Goal: Task Accomplishment & Management: Complete application form

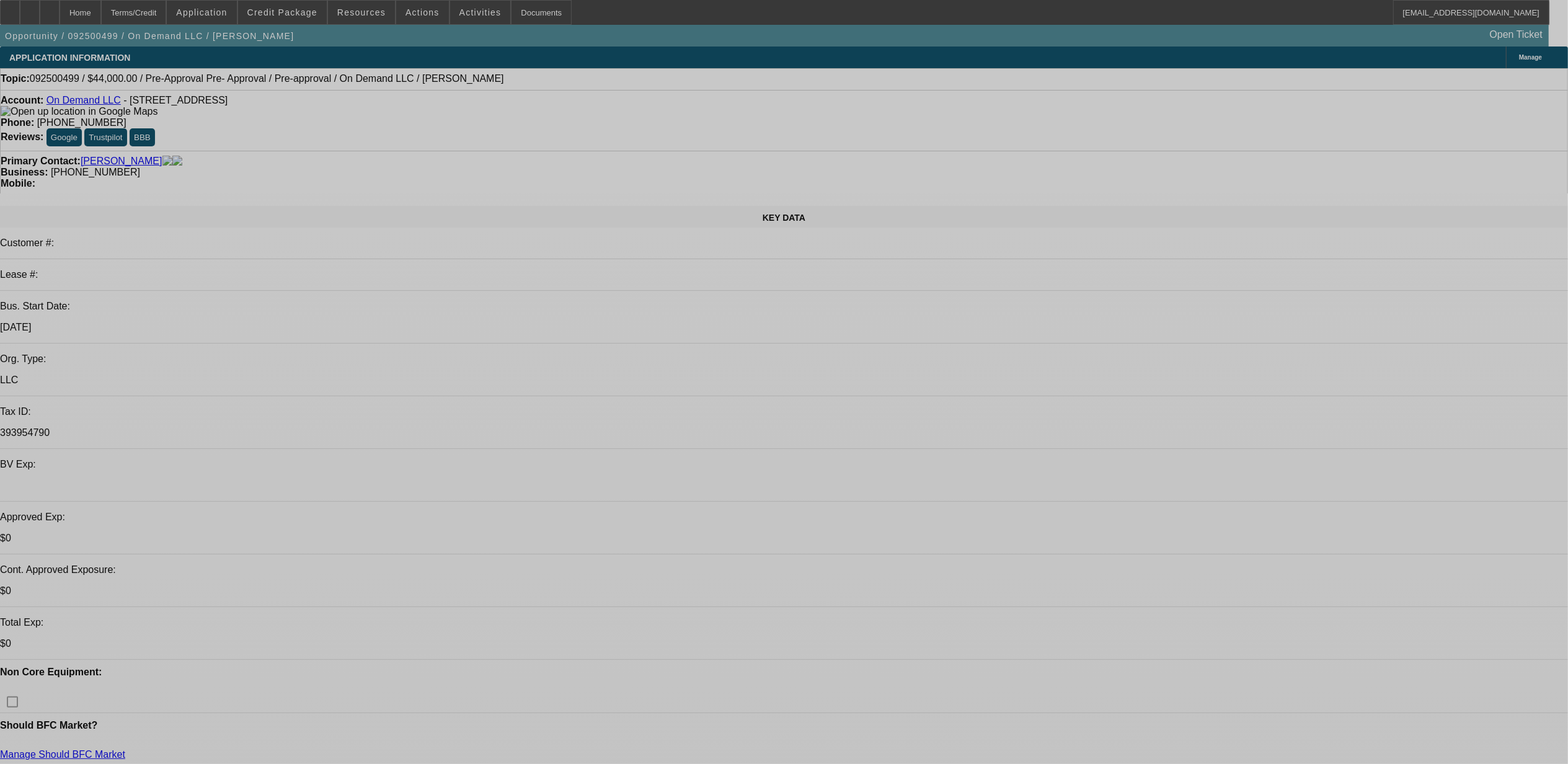
select select "0.2"
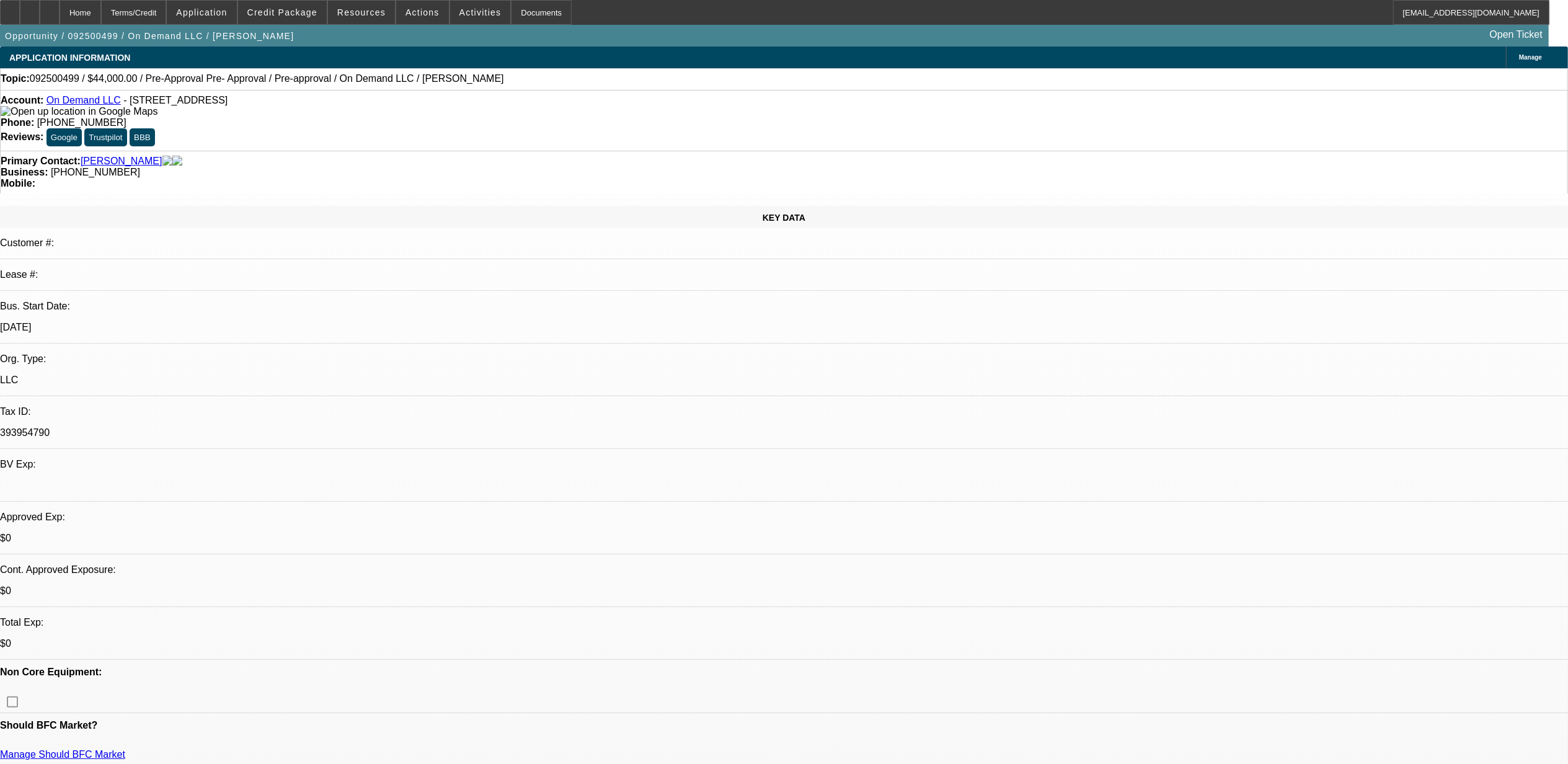
select select "2"
select select "0.1"
select select "4"
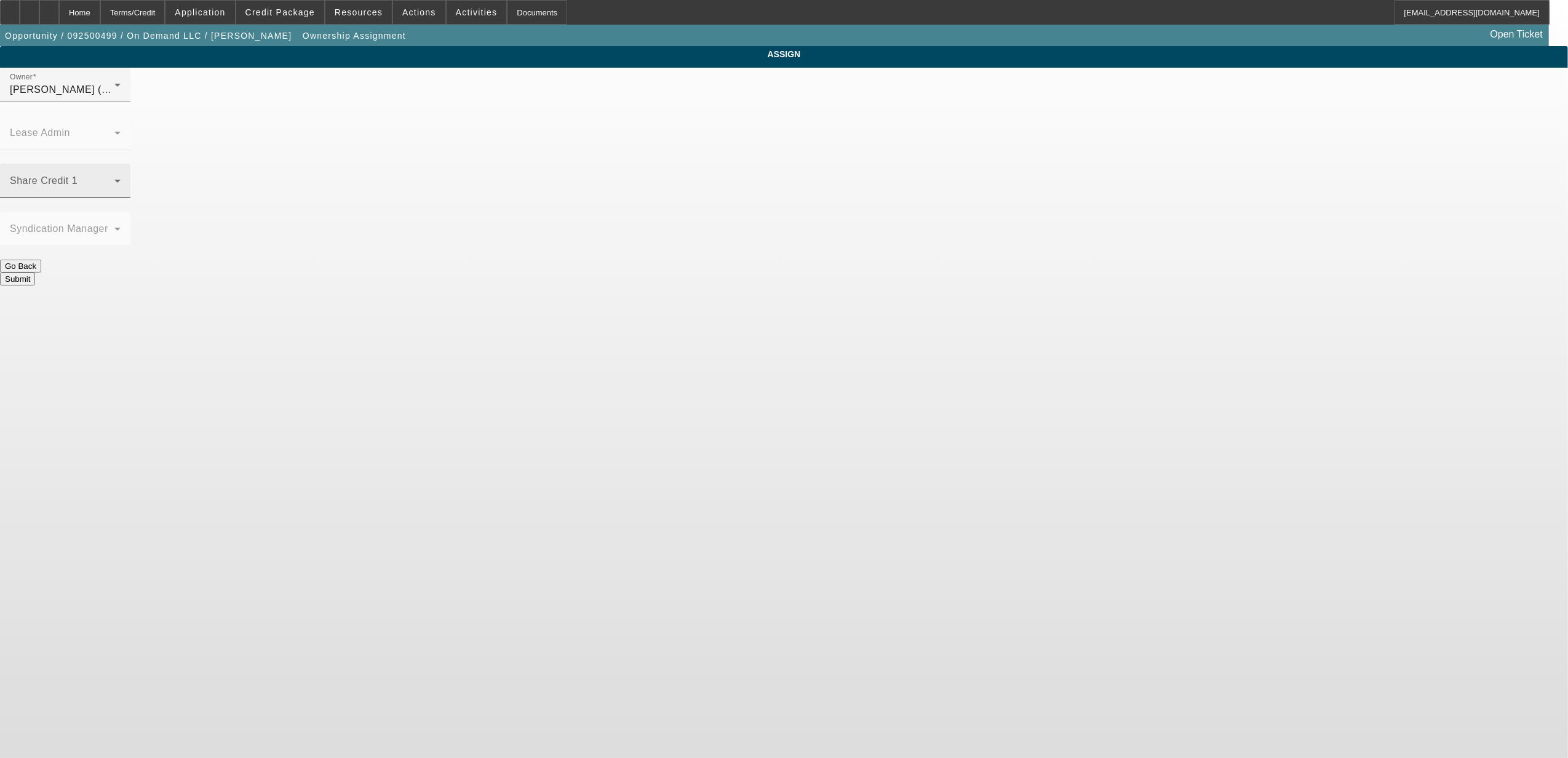
click at [115, 178] on span at bounding box center [61, 185] width 104 height 15
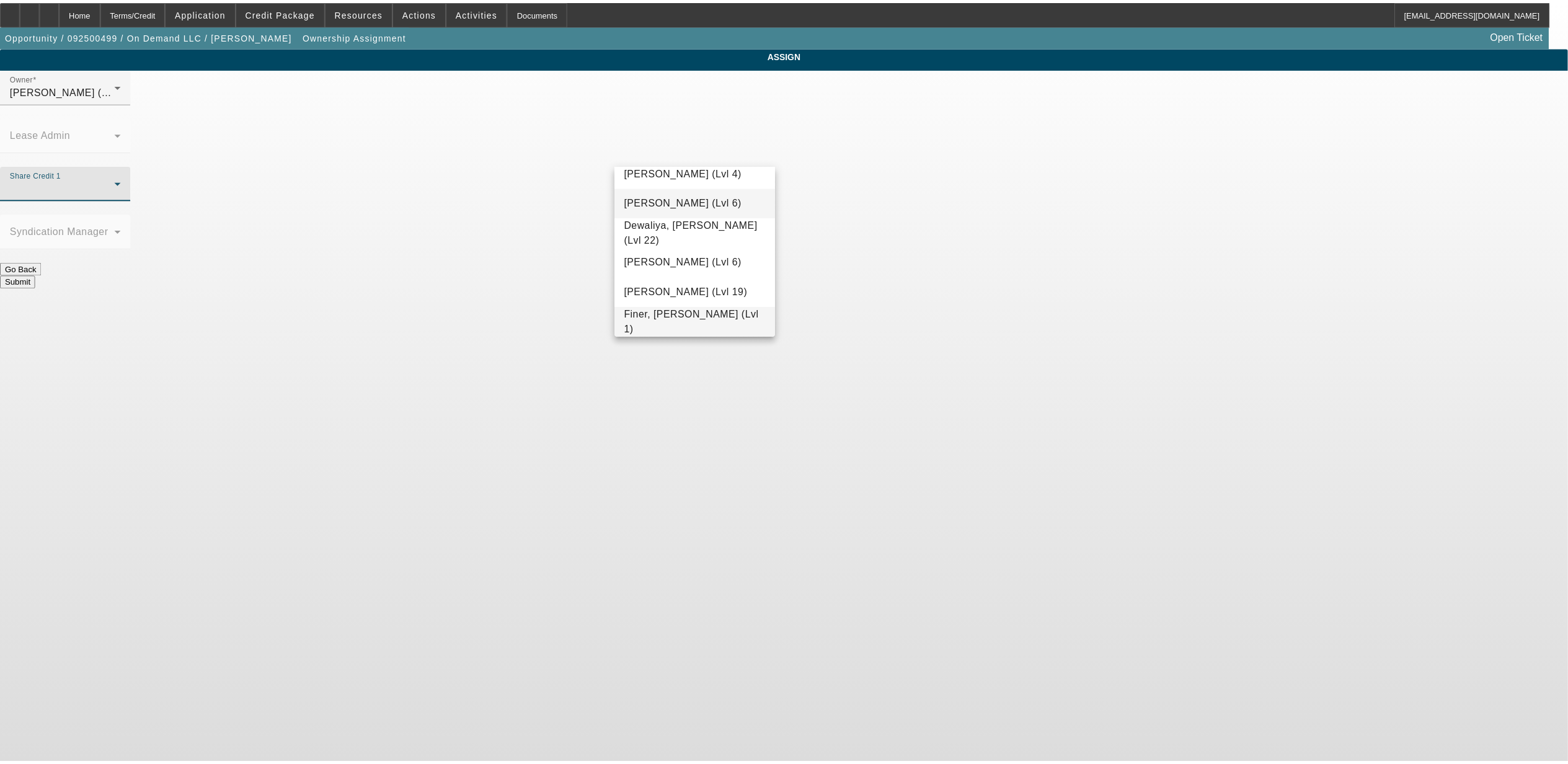
scroll to position [333, 0]
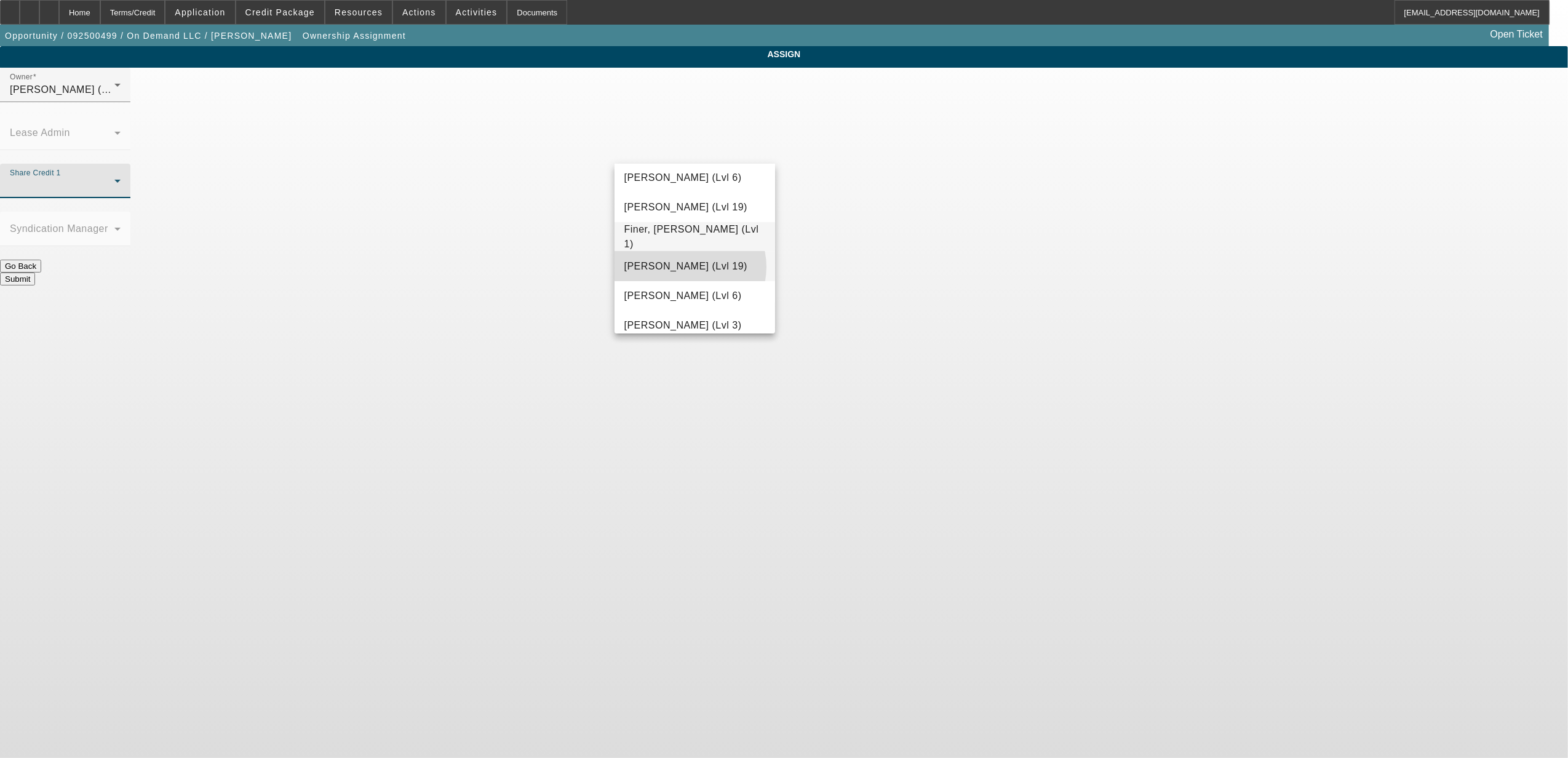
click at [690, 267] on span "[PERSON_NAME] (Lvl 19)" at bounding box center [686, 266] width 123 height 15
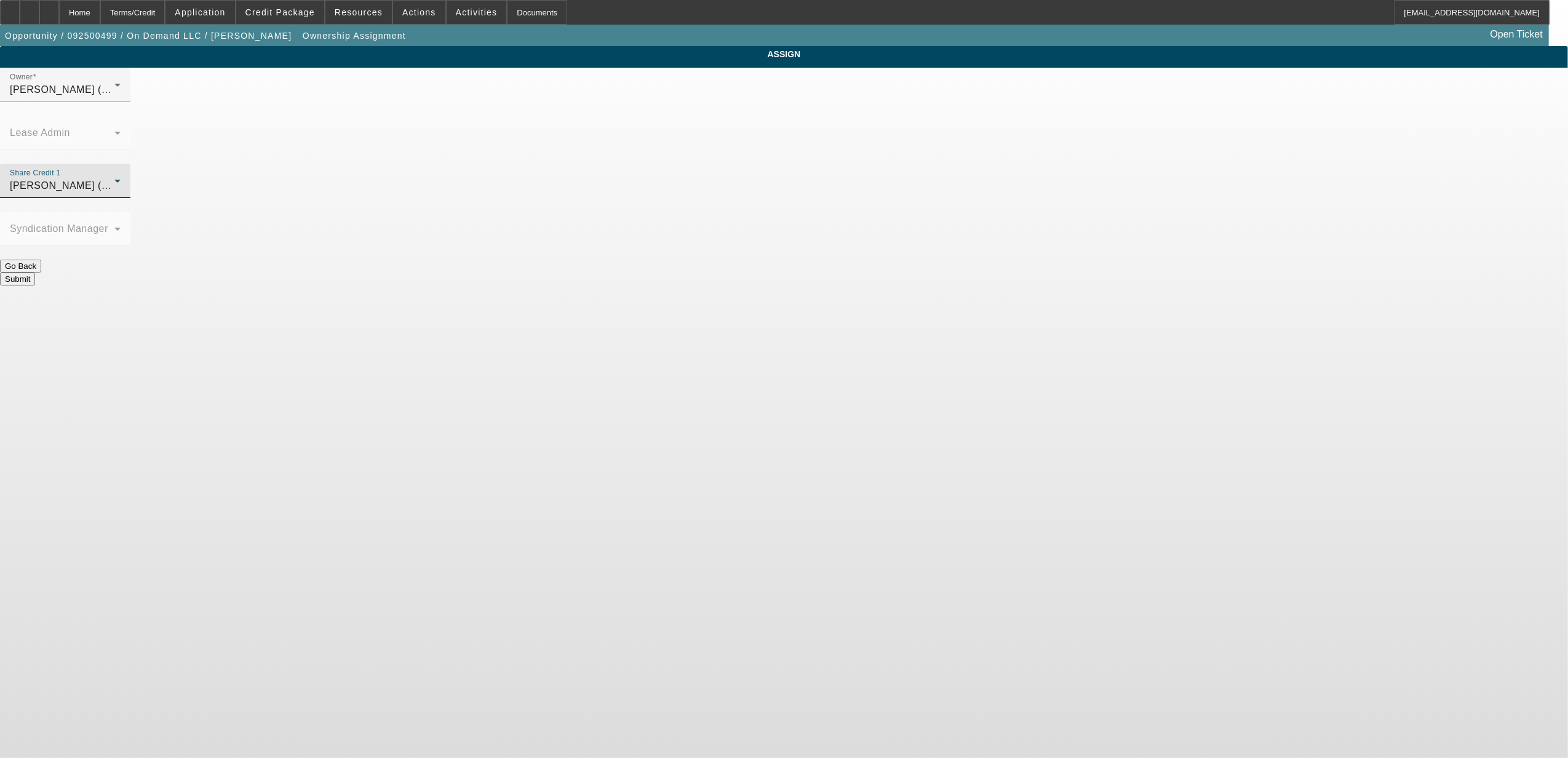
click at [35, 272] on button "Submit" at bounding box center [18, 278] width 35 height 13
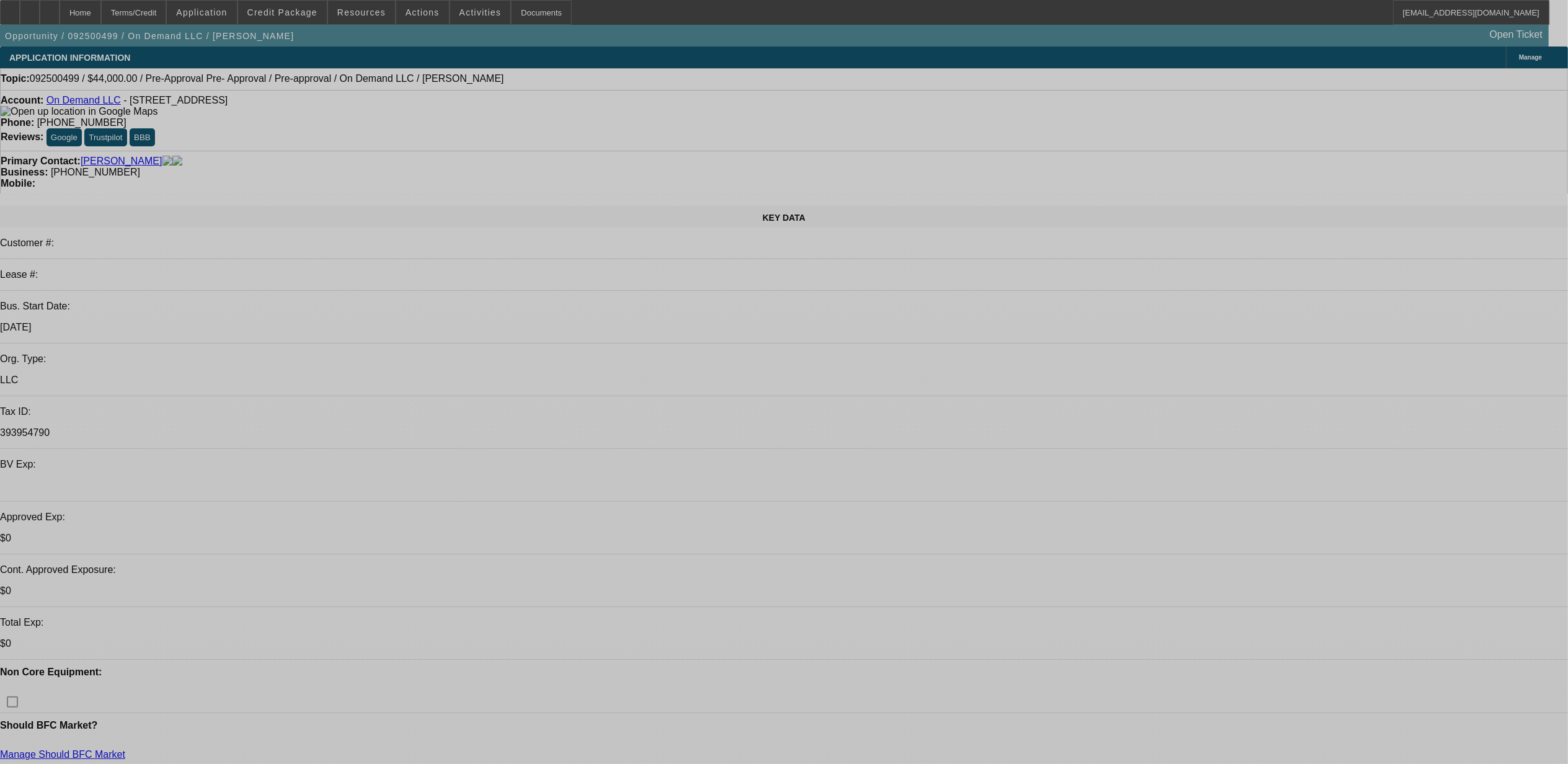
select select "0.2"
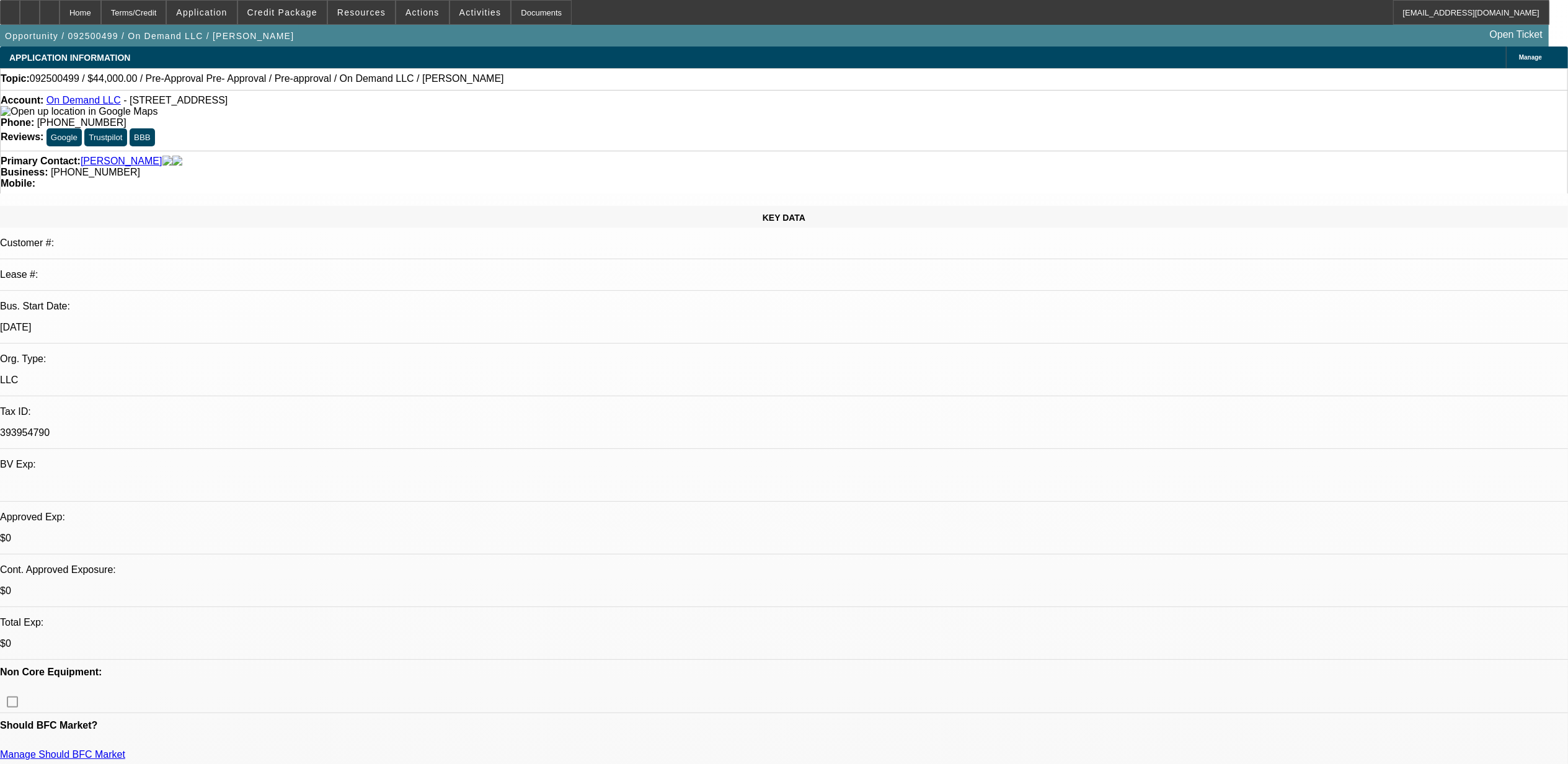
select select "2"
select select "0.1"
select select "4"
